Goal: Check status: Check status

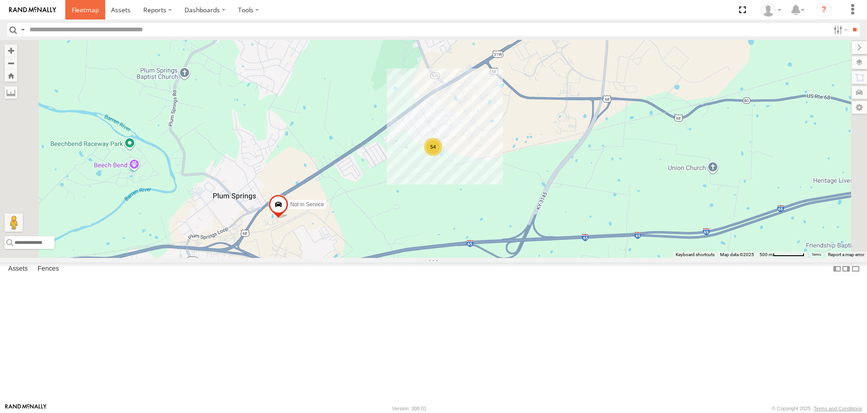
click at [84, 11] on span at bounding box center [85, 9] width 27 height 9
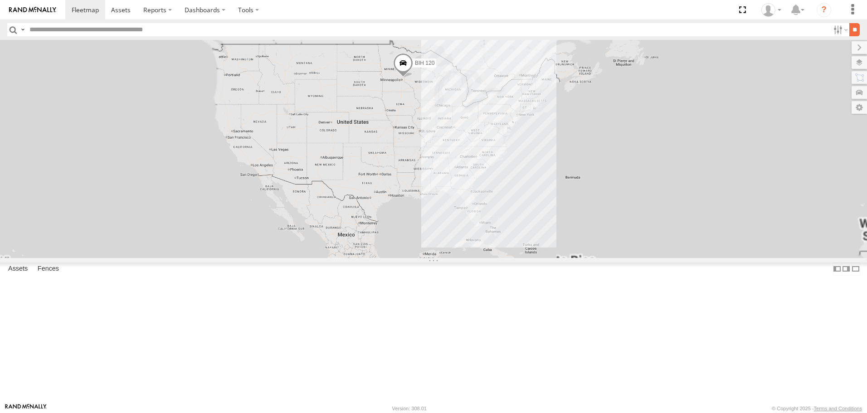
click at [851, 29] on input "**" at bounding box center [854, 29] width 10 height 13
